Goal: Information Seeking & Learning: Check status

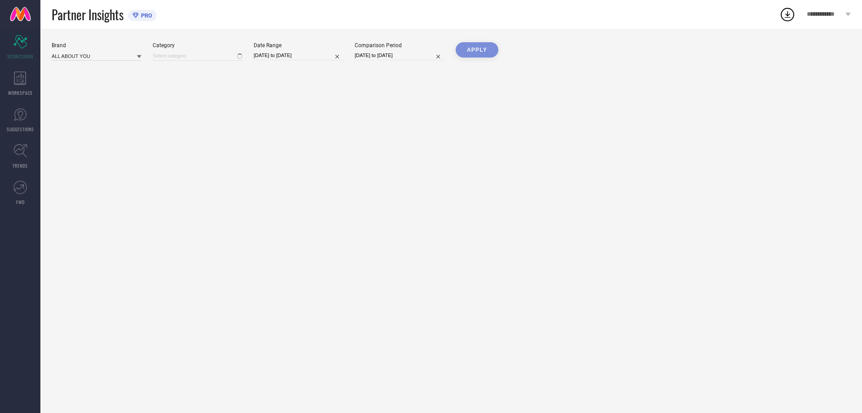
type input "All"
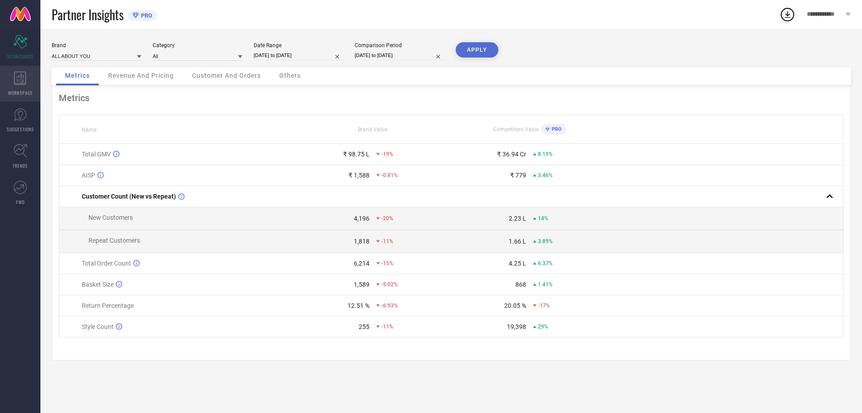
click at [18, 74] on icon at bounding box center [20, 77] width 13 height 13
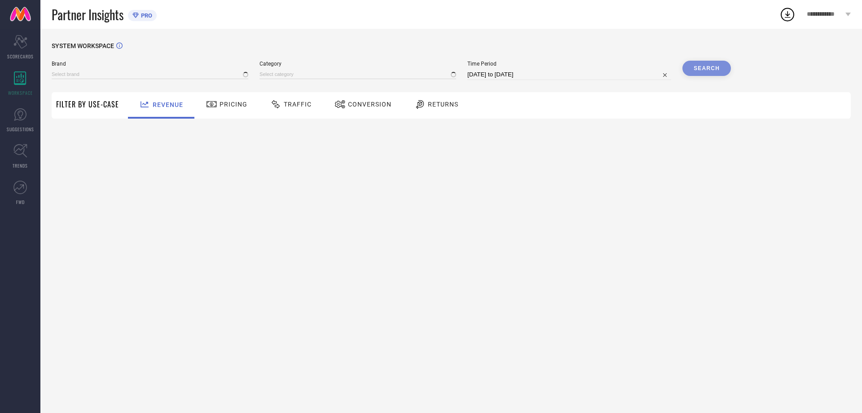
type input "ALL ABOUT YOU"
type input "All"
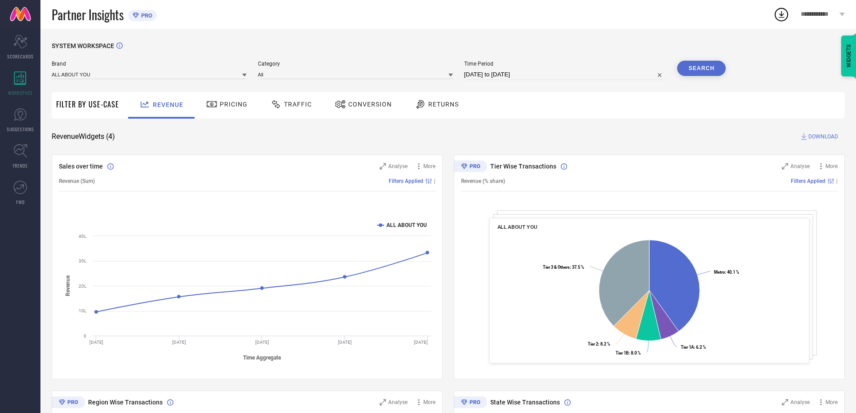
select select "7"
select select "2025"
select select "8"
select select "2025"
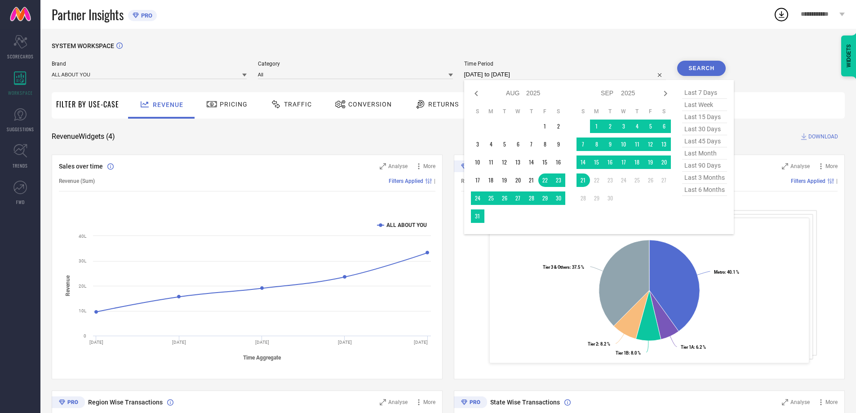
click at [486, 71] on input "[DATE] to [DATE]" at bounding box center [565, 74] width 202 height 11
click at [19, 40] on icon "Scorecard" at bounding box center [20, 41] width 14 height 13
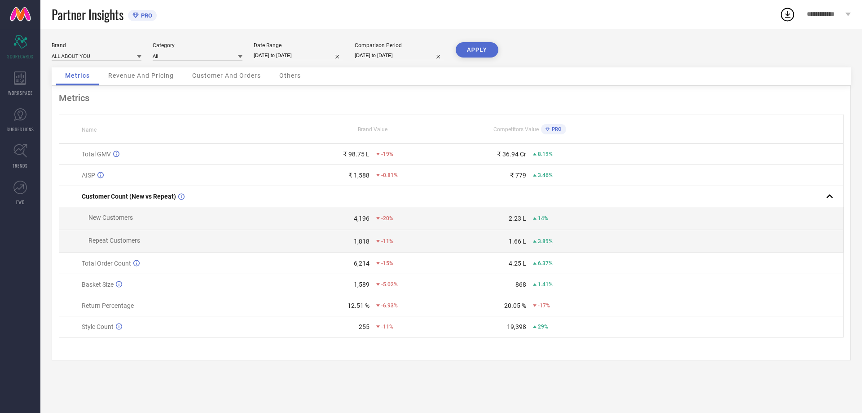
click at [353, 153] on div "₹ 98.75 L" at bounding box center [356, 153] width 27 height 7
click at [526, 131] on span "Competitors Value" at bounding box center [516, 129] width 45 height 6
click at [172, 59] on input at bounding box center [198, 55] width 90 height 9
type input "s"
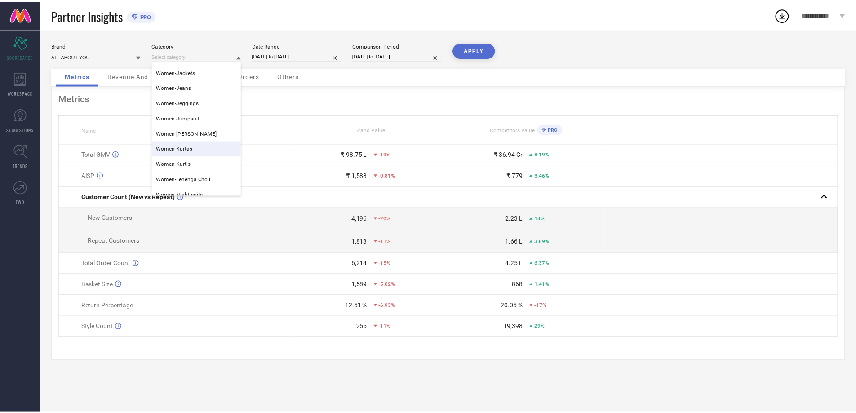
scroll to position [270, 0]
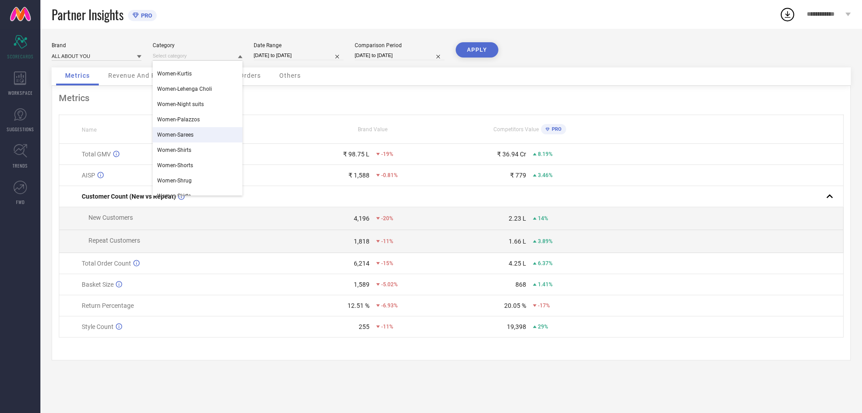
click at [203, 131] on div "Women-Sarees" at bounding box center [198, 134] width 90 height 15
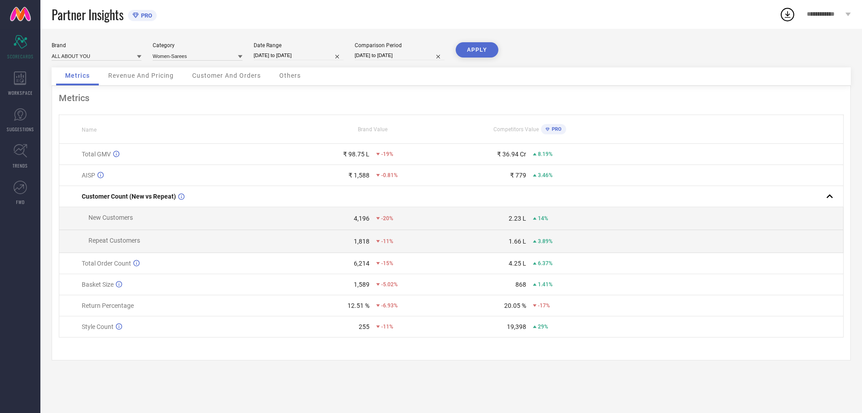
click at [478, 56] on button "APPLY" at bounding box center [477, 49] width 43 height 15
click at [133, 74] on span "Revenue And Pricing" at bounding box center [141, 75] width 66 height 7
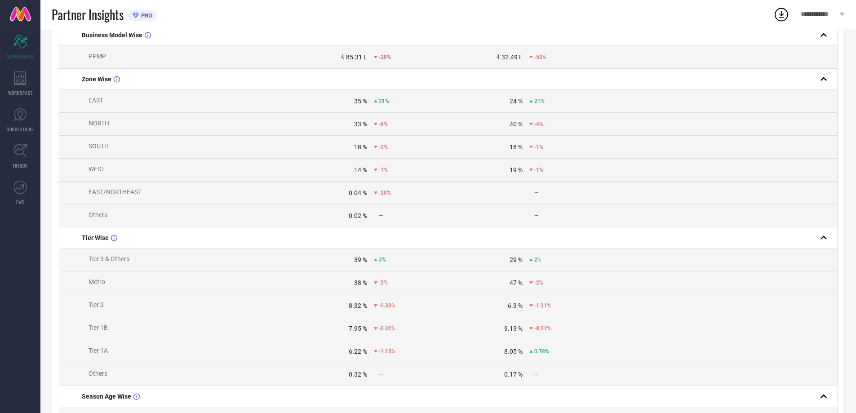
scroll to position [225, 0]
